Goal: Task Accomplishment & Management: Manage account settings

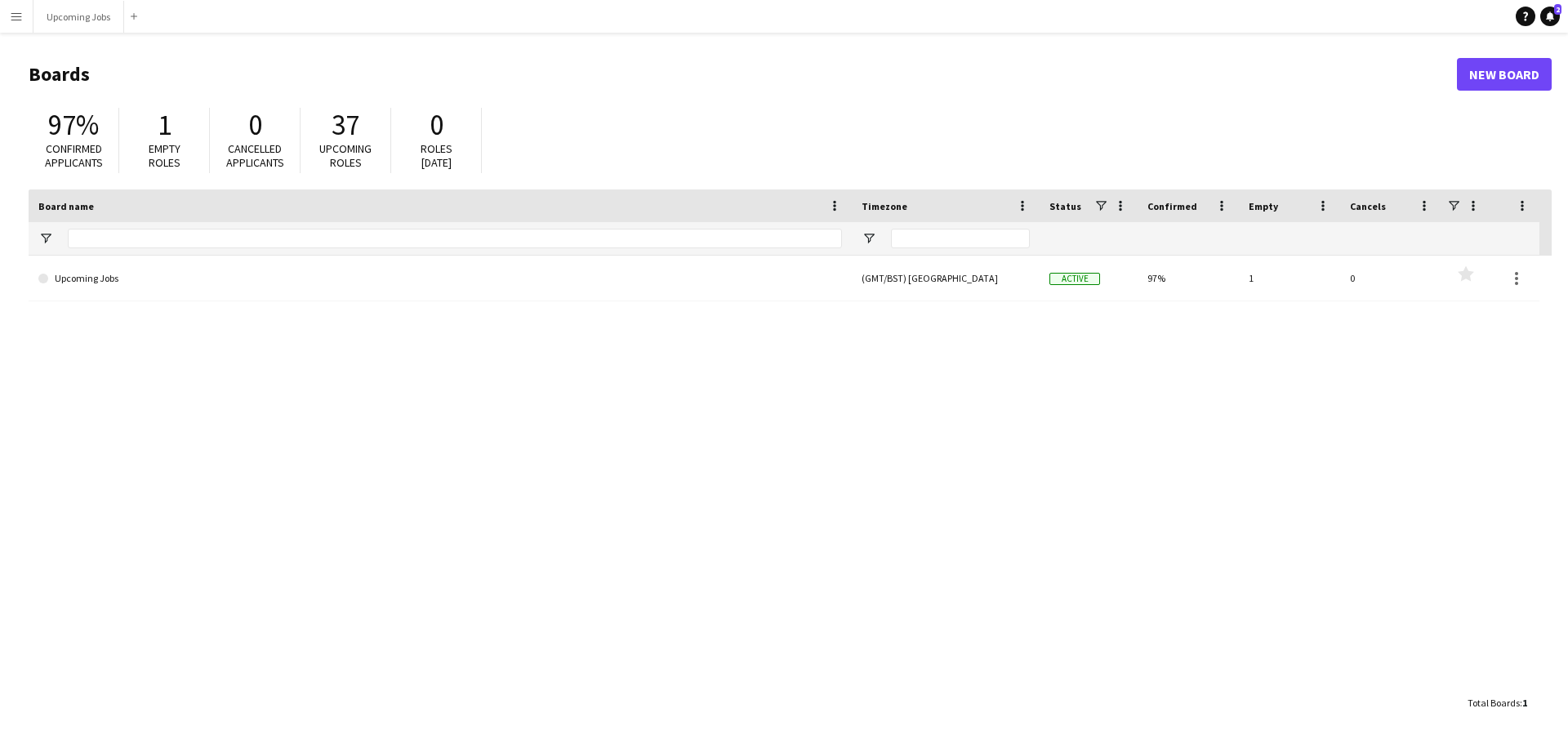
click at [52, 150] on span "Confirmed applicants" at bounding box center [74, 156] width 58 height 29
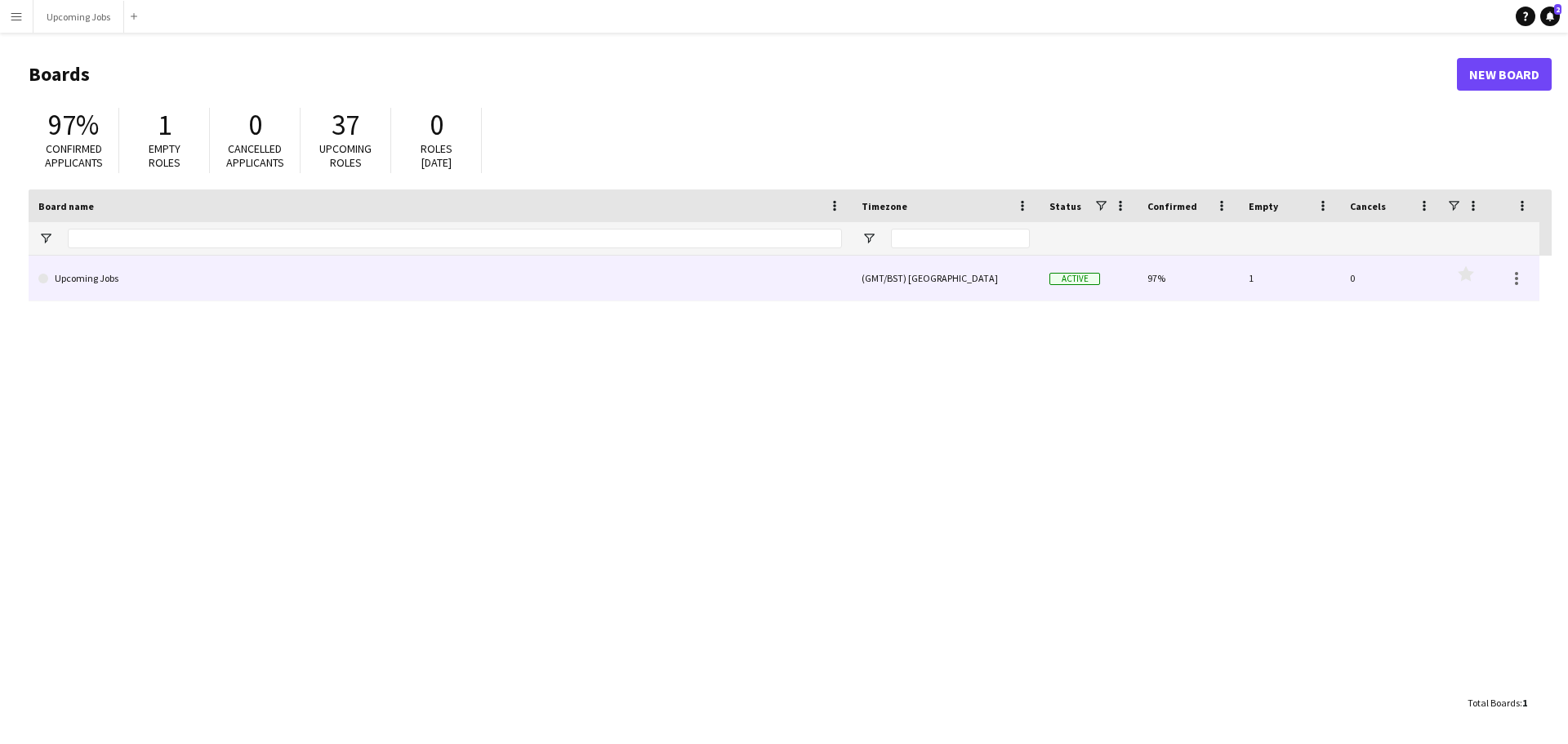
click at [1045, 277] on span "Active" at bounding box center [1075, 278] width 51 height 12
drag, startPoint x: 874, startPoint y: 281, endPoint x: 1085, endPoint y: 310, distance: 213.0
click at [876, 281] on div "(GMT/BST) [GEOGRAPHIC_DATA]" at bounding box center [946, 277] width 188 height 45
click at [78, 282] on link "Upcoming Jobs" at bounding box center [440, 278] width 803 height 46
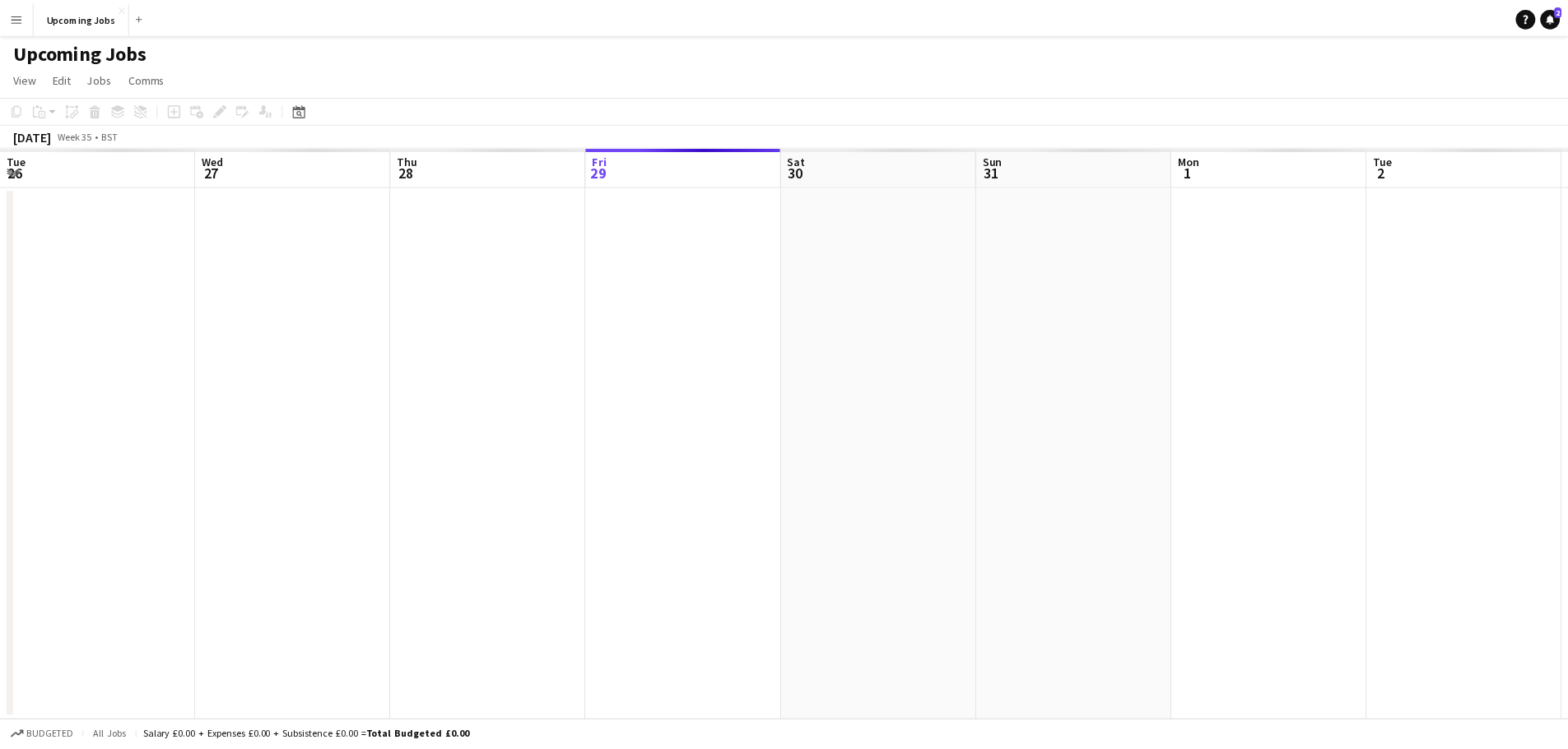
scroll to position [0, 393]
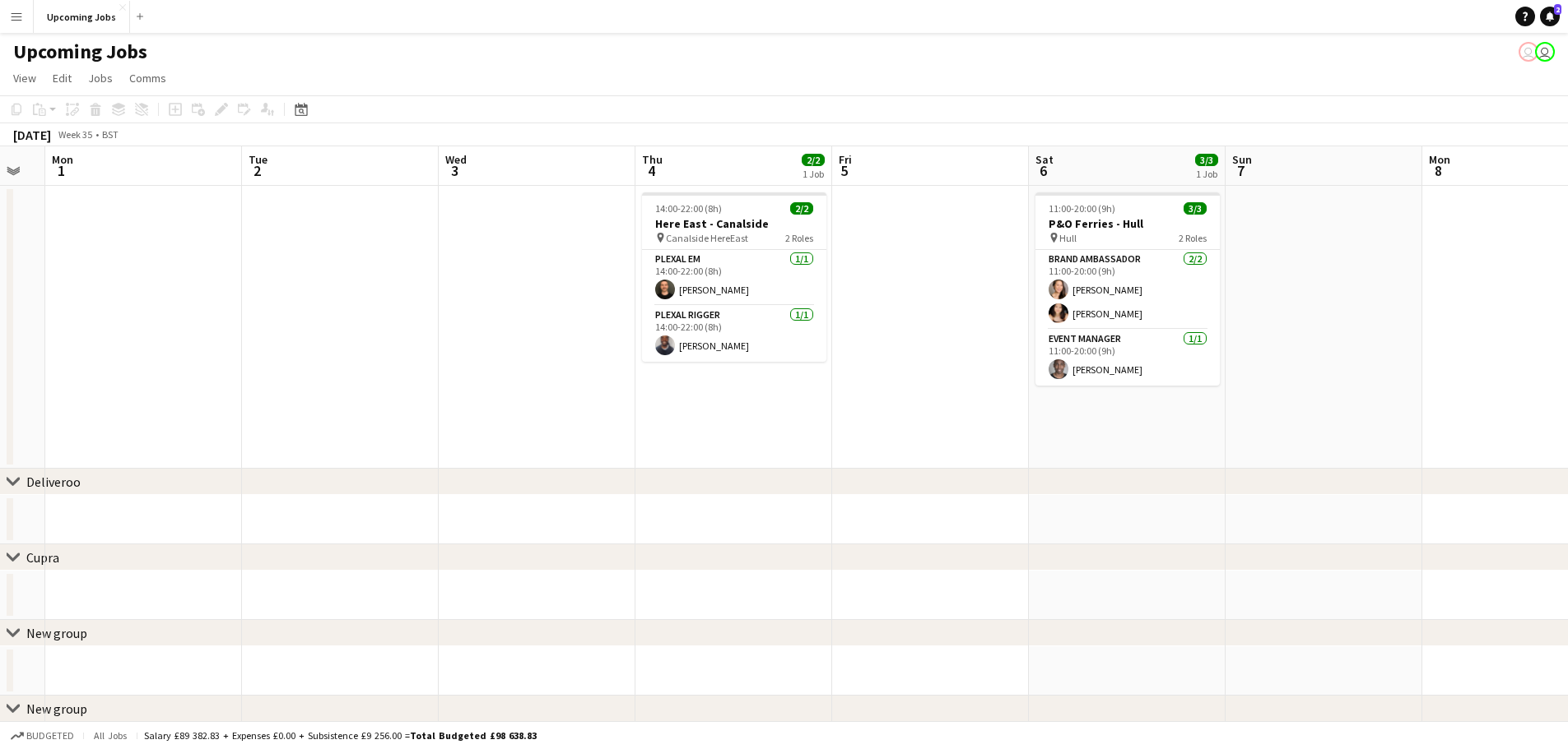
drag, startPoint x: 1234, startPoint y: 400, endPoint x: 424, endPoint y: 409, distance: 810.0
click at [424, 409] on app-calendar-viewport "Fri 29 Sat 30 Sun 31 Mon 1 Tue 2 Wed 3 Thu 4 2/2 1 Job Fri 5 Sat 6 3/3 1 Job Su…" at bounding box center [784, 459] width 1568 height 625
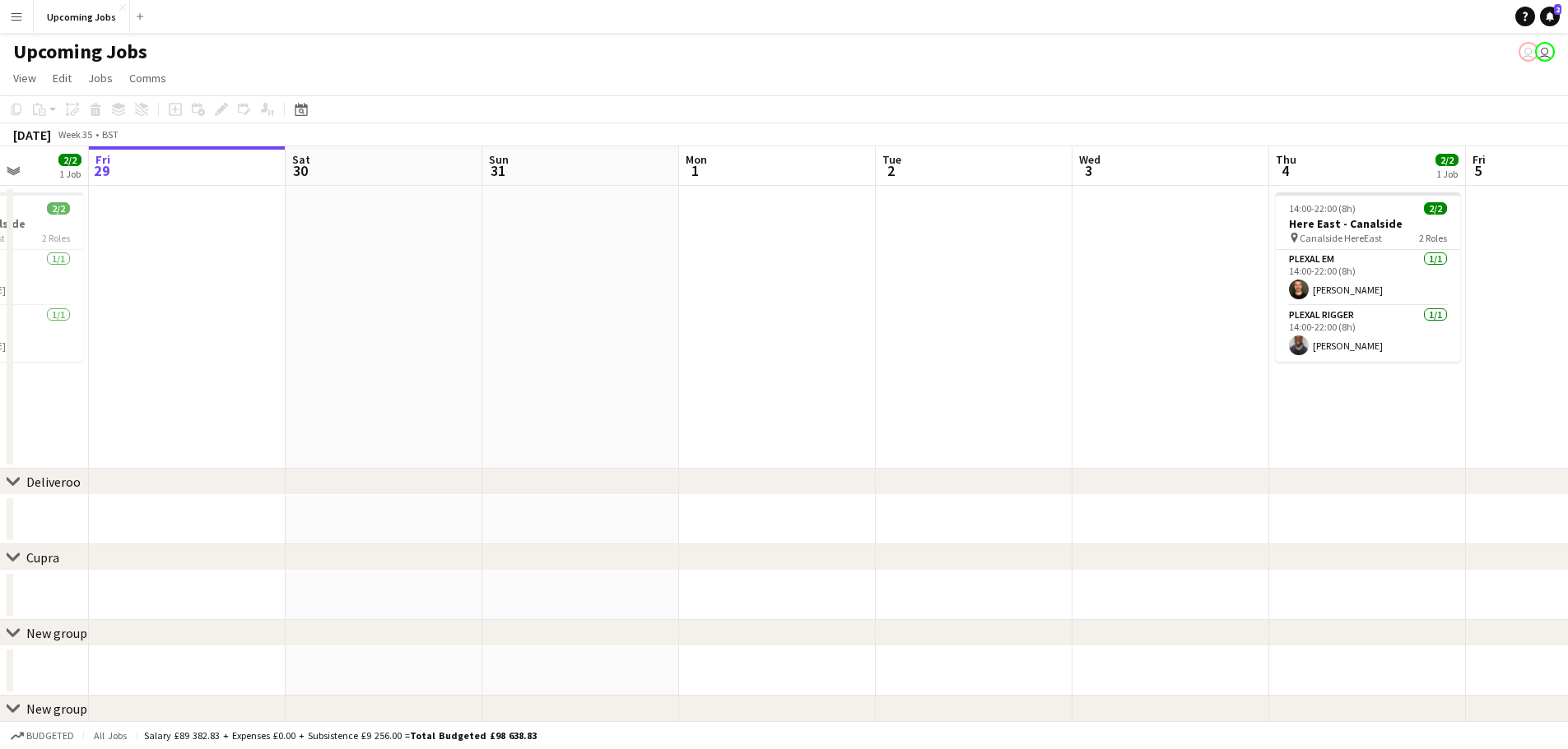
drag, startPoint x: 525, startPoint y: 426, endPoint x: 1211, endPoint y: 425, distance: 686.0
click at [1053, 421] on app-calendar-viewport "Tue 26 Wed 27 Thu 28 2/2 1 Job Fri 29 Sat 30 Sun 31 Mon 1 Tue 2 Wed 3 Thu 4 2/2…" at bounding box center [784, 459] width 1568 height 625
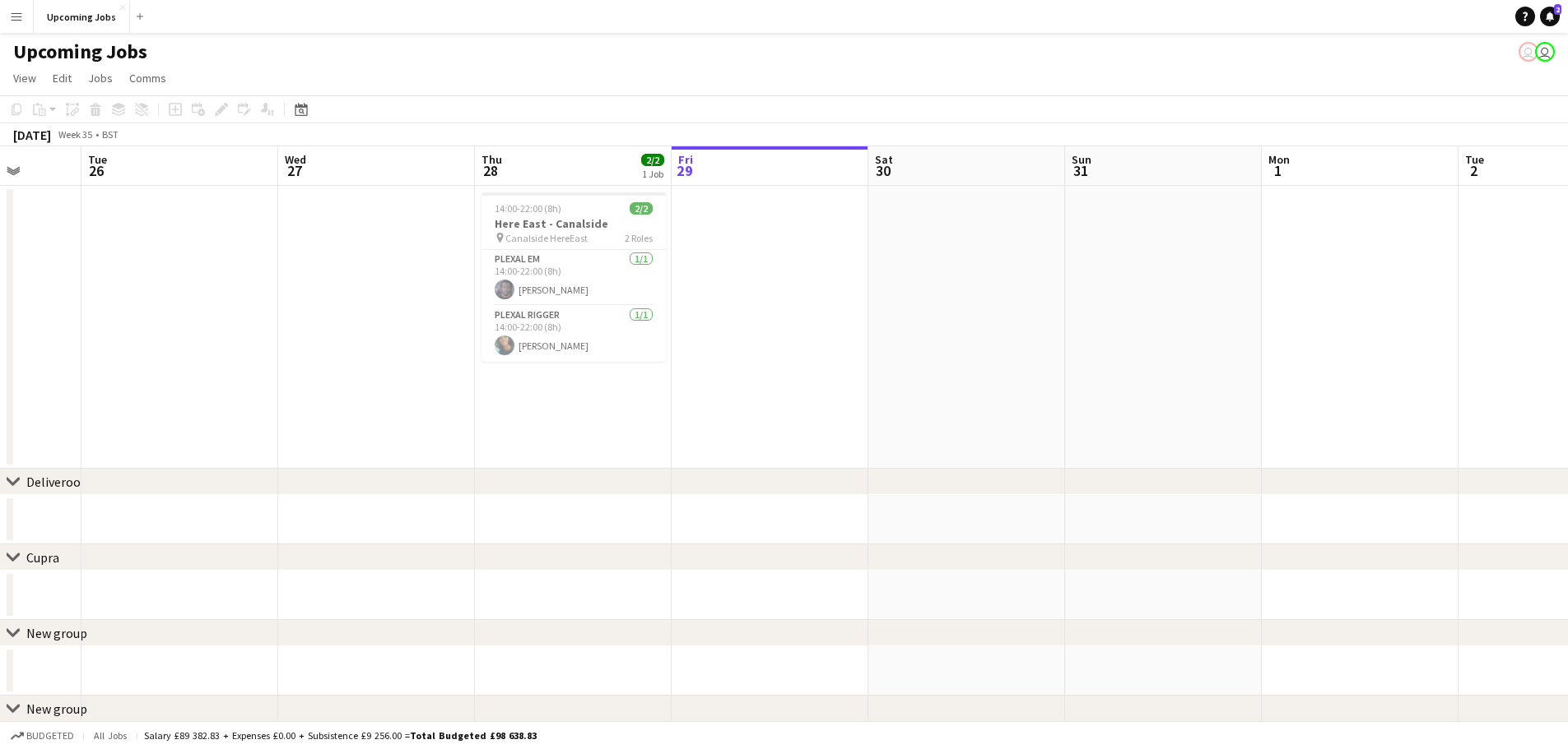
scroll to position [0, 512]
drag, startPoint x: 539, startPoint y: 412, endPoint x: 1027, endPoint y: 416, distance: 488.0
click at [1027, 416] on app-calendar-viewport "Sat 23 5/5 1 Job Sun 24 5/5 1 Job Mon 25 Tue 26 Wed 27 Thu 28 2/2 1 Job Fri 29 …" at bounding box center [784, 459] width 1568 height 625
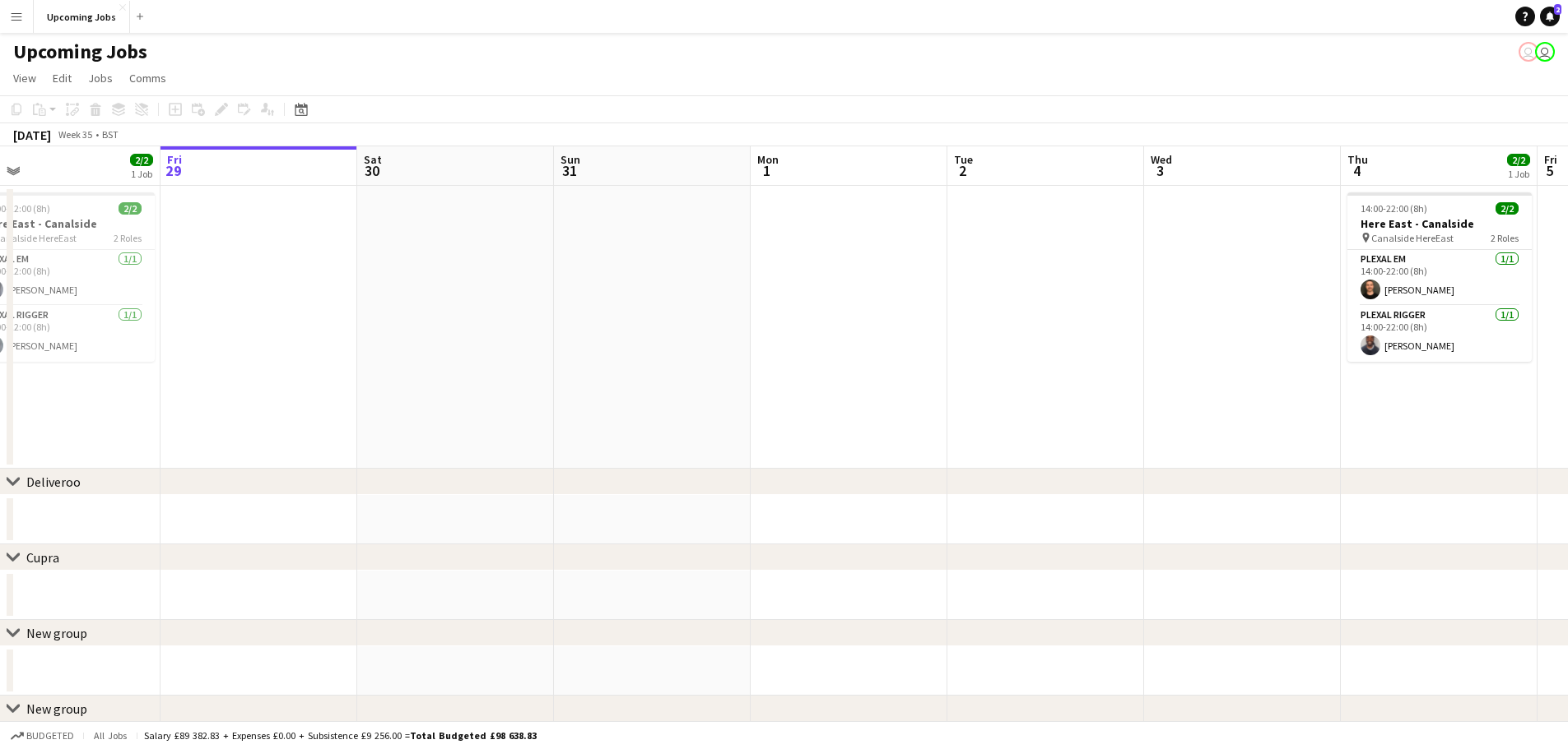
drag, startPoint x: 1105, startPoint y: 382, endPoint x: 683, endPoint y: 406, distance: 422.7
click at [683, 406] on app-calendar-viewport "Mon 25 Tue 26 Wed 27 Thu 28 2/2 1 Job Fri 29 Sat 30 Sun 31 Mon 1 Tue 2 Wed 3 Th…" at bounding box center [784, 459] width 1568 height 625
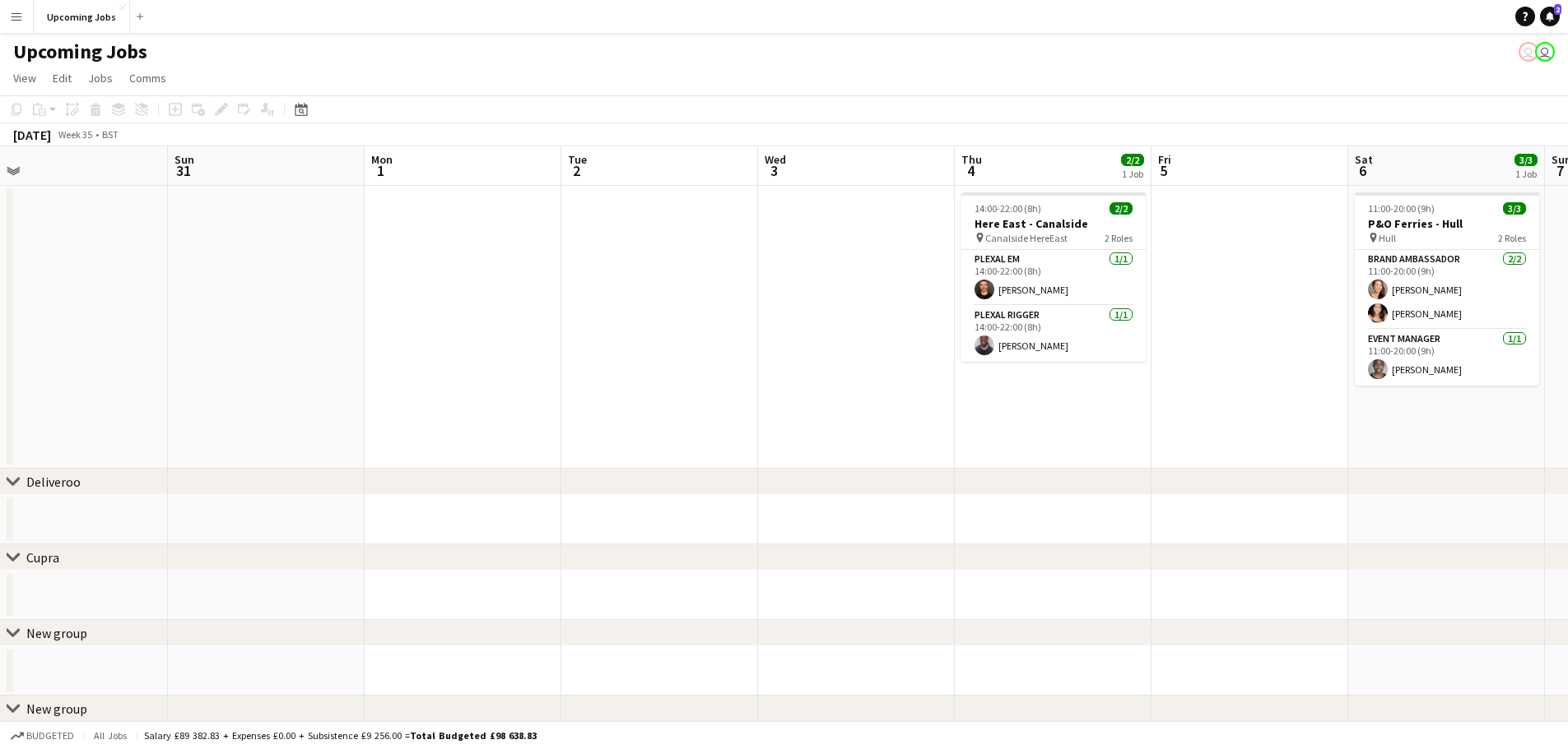
drag, startPoint x: 842, startPoint y: 423, endPoint x: 723, endPoint y: 426, distance: 119.0
click at [723, 426] on app-calendar-viewport "Wed 27 Thu 28 2/2 1 Job Fri 29 Sat 30 Sun 31 Mon 1 Tue 2 Wed 3 Thu 4 2/2 1 Job …" at bounding box center [784, 459] width 1568 height 625
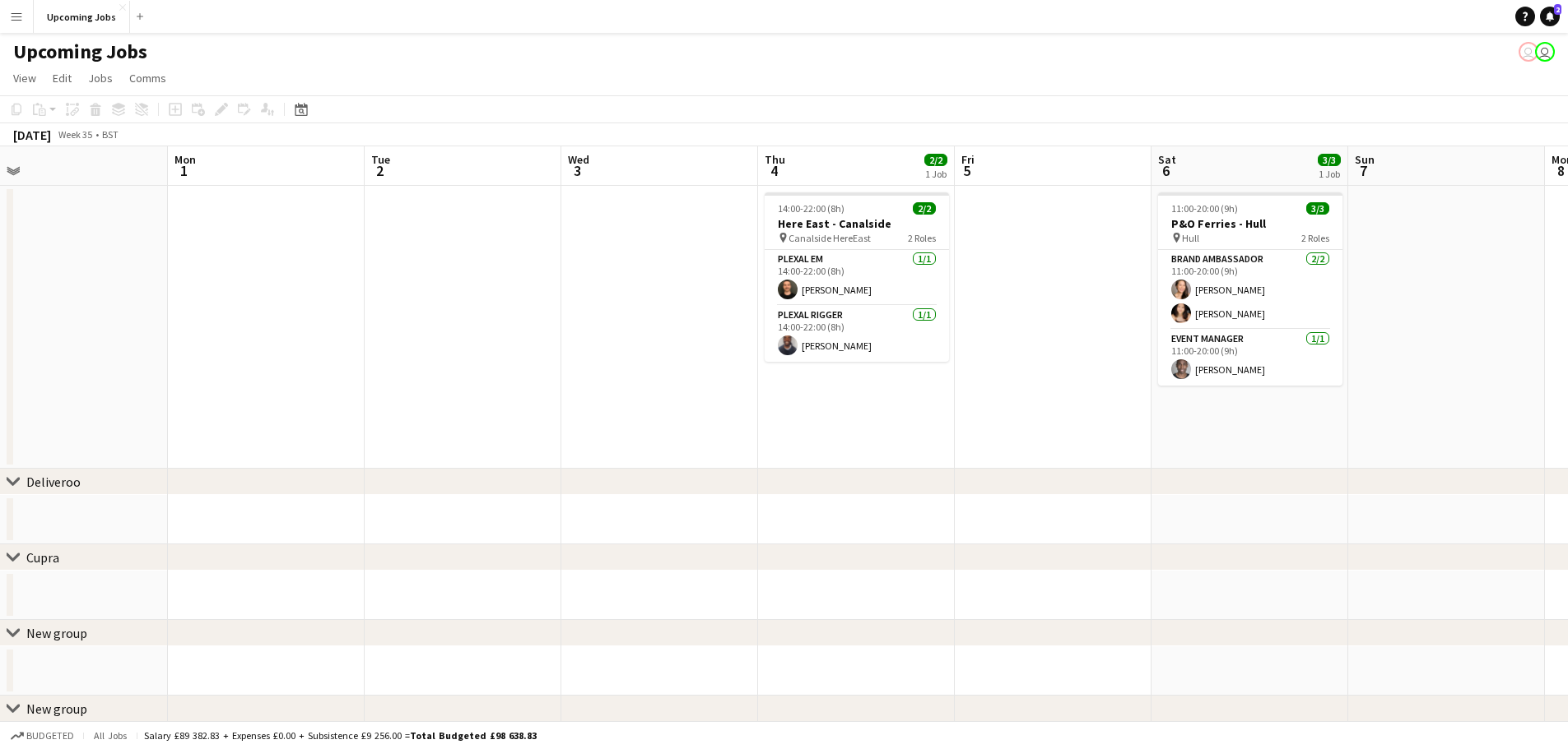
scroll to position [0, 559]
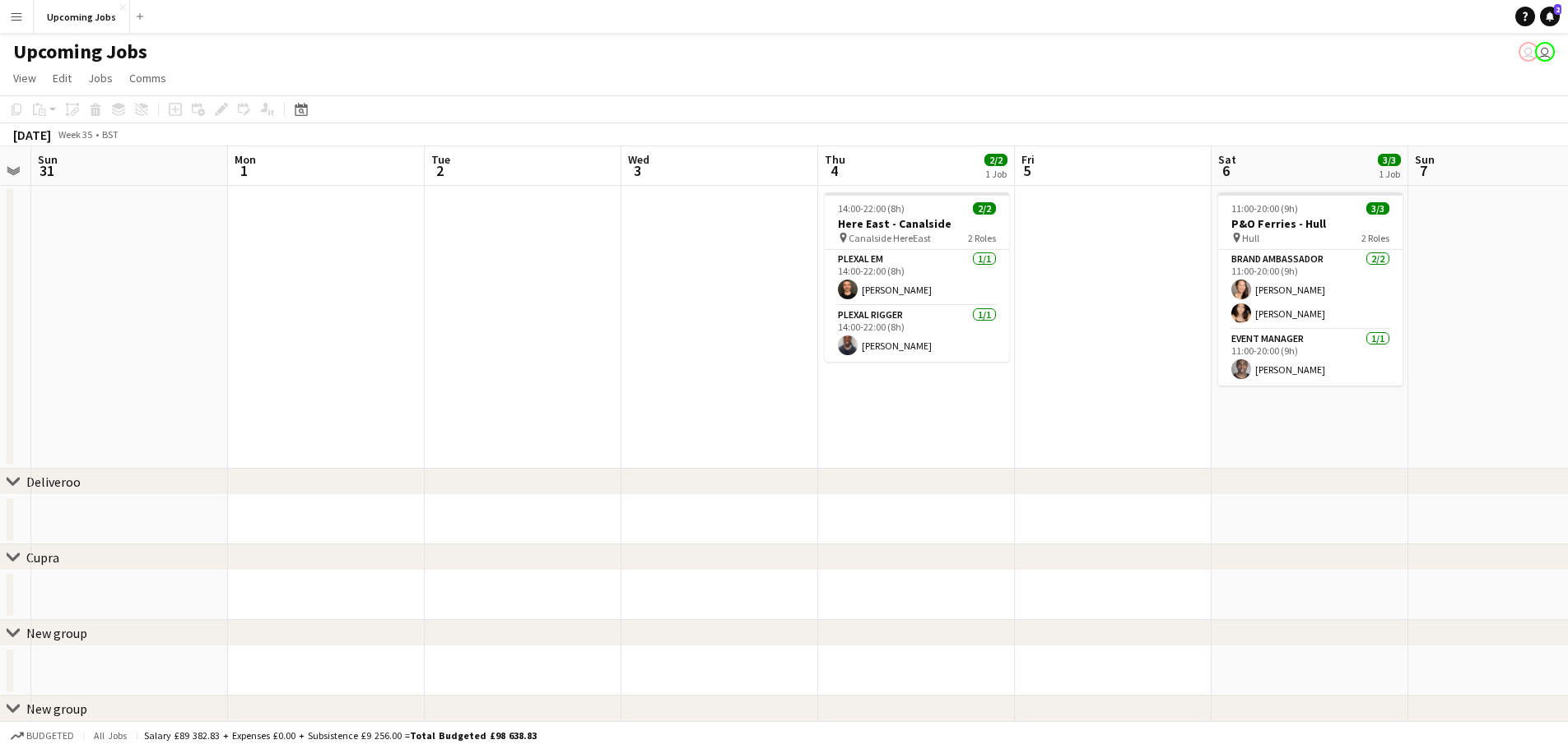
drag, startPoint x: 1315, startPoint y: 371, endPoint x: 1178, endPoint y: 374, distance: 137.0
click at [1053, 374] on app-calendar-viewport "Thu 28 2/2 1 Job Fri 29 Sat 30 Sun 31 Mon 1 Tue 2 Wed 3 Thu 4 2/2 1 Job Fri 5 S…" at bounding box center [784, 459] width 1568 height 625
